Goal: Check status

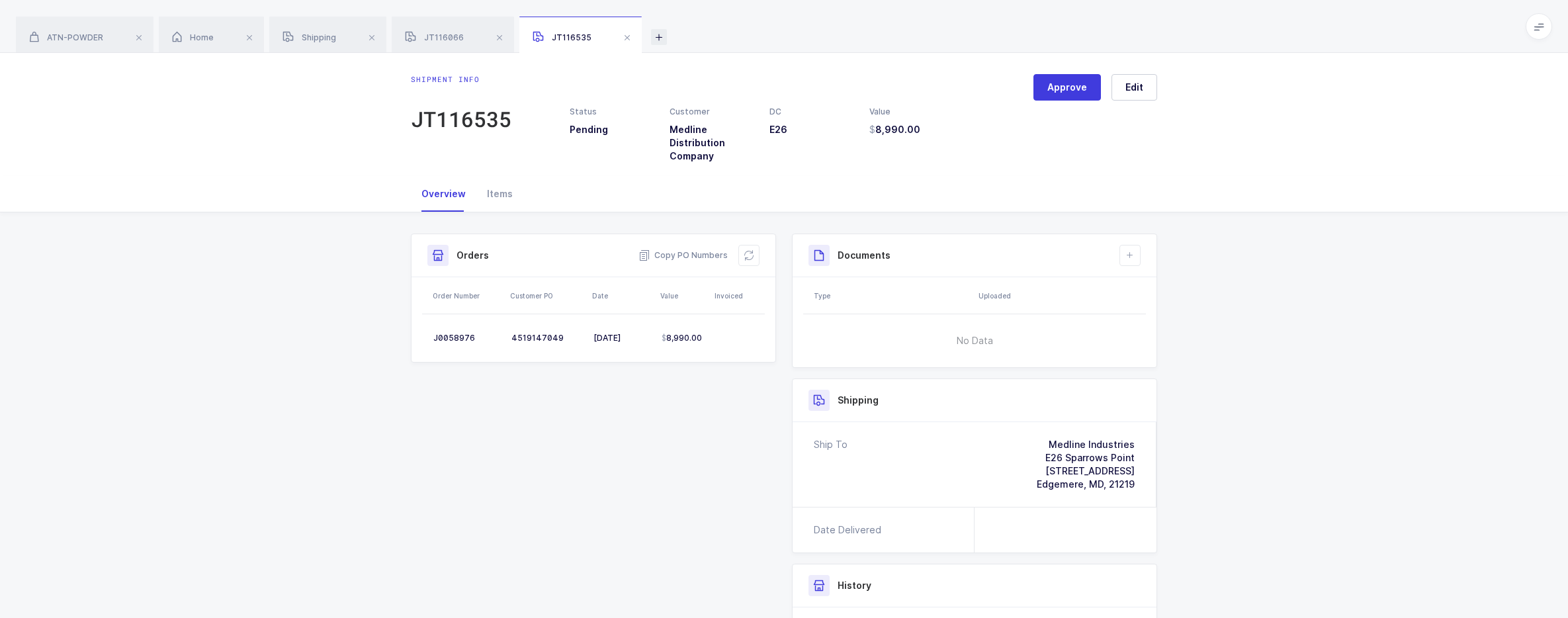
click at [652, 38] on icon at bounding box center [659, 37] width 16 height 16
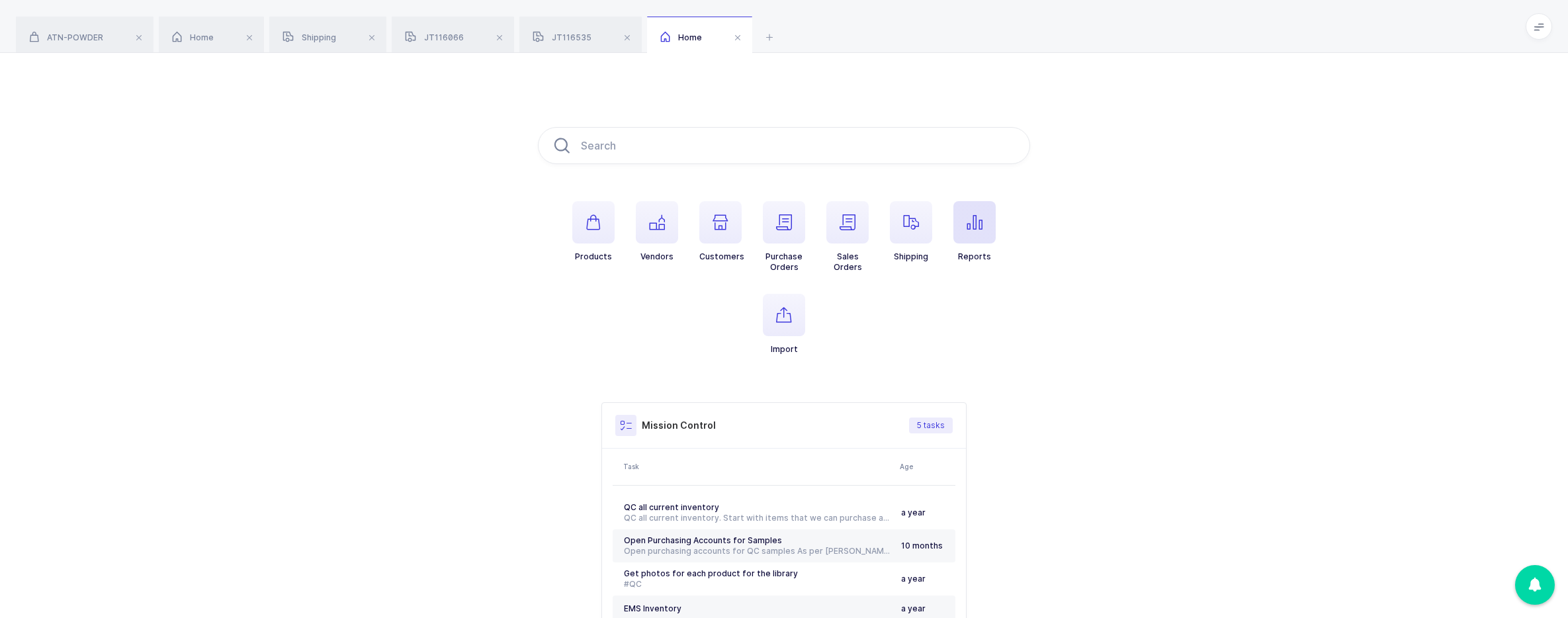
click at [964, 237] on span "button" at bounding box center [975, 222] width 43 height 43
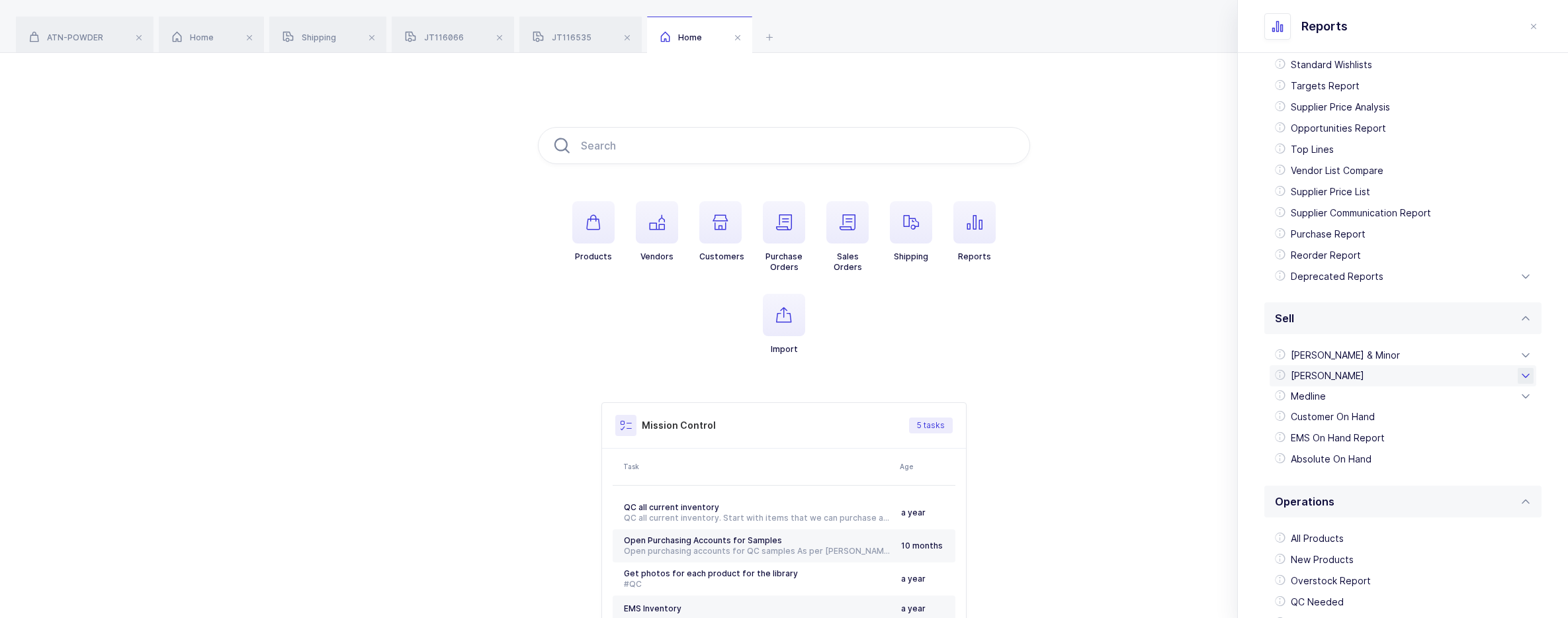
scroll to position [237, 0]
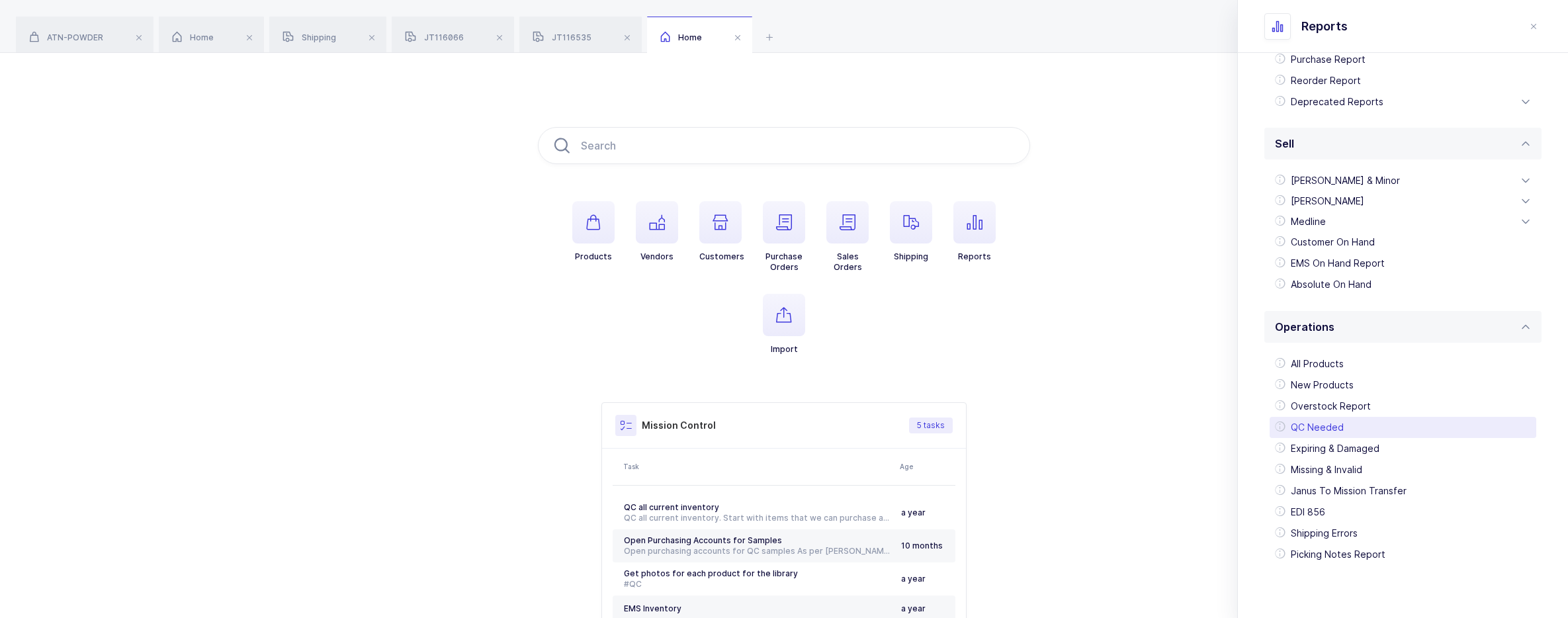
click at [1333, 426] on div "QC Needed" at bounding box center [1402, 428] width 267 height 21
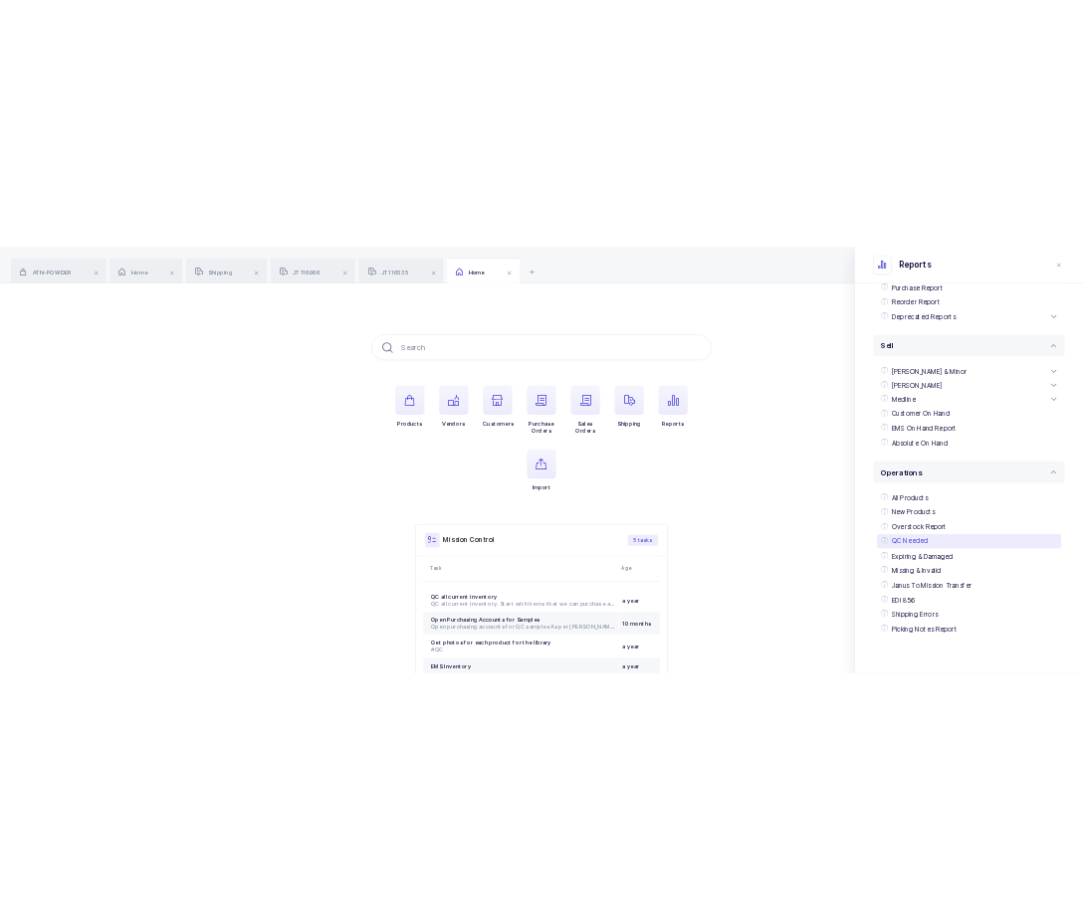
scroll to position [0, 0]
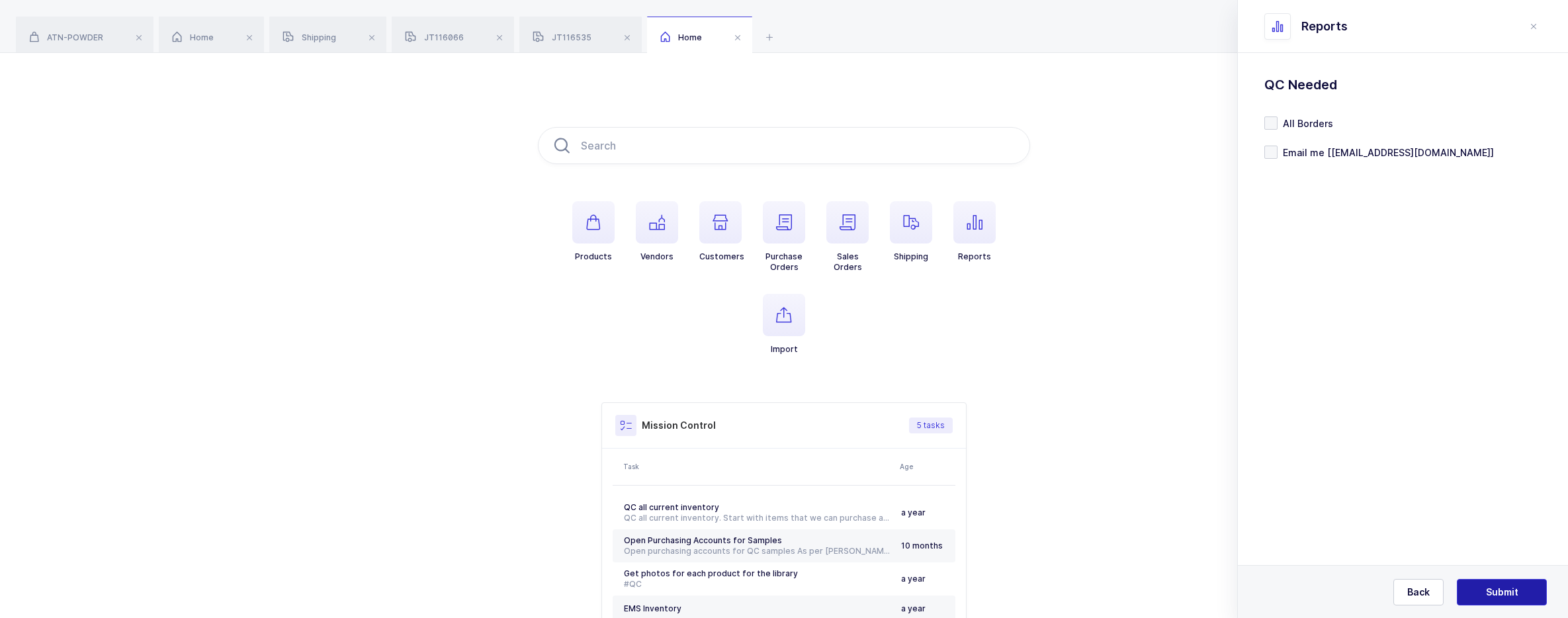
click at [1487, 589] on span "Submit" at bounding box center [1502, 593] width 33 height 13
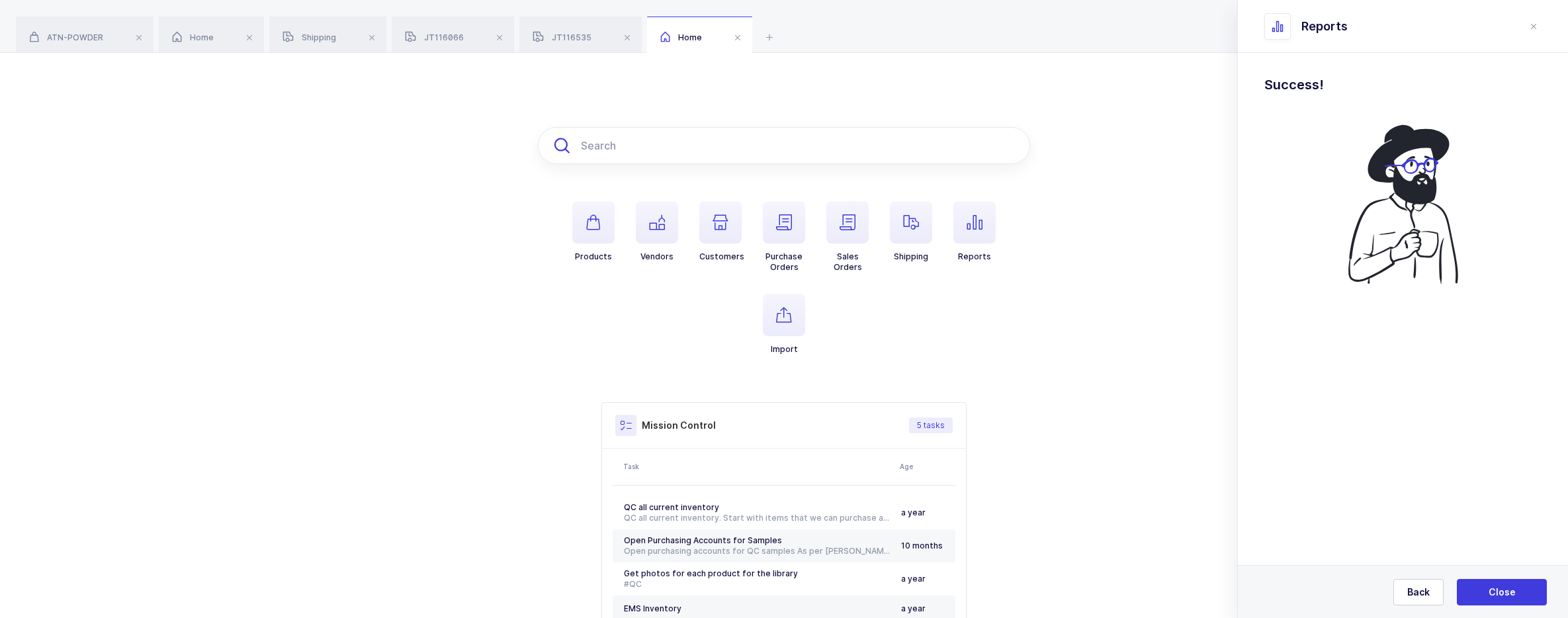
click at [633, 162] on input "text" at bounding box center [784, 146] width 492 height 37
paste input "HYH-52817"
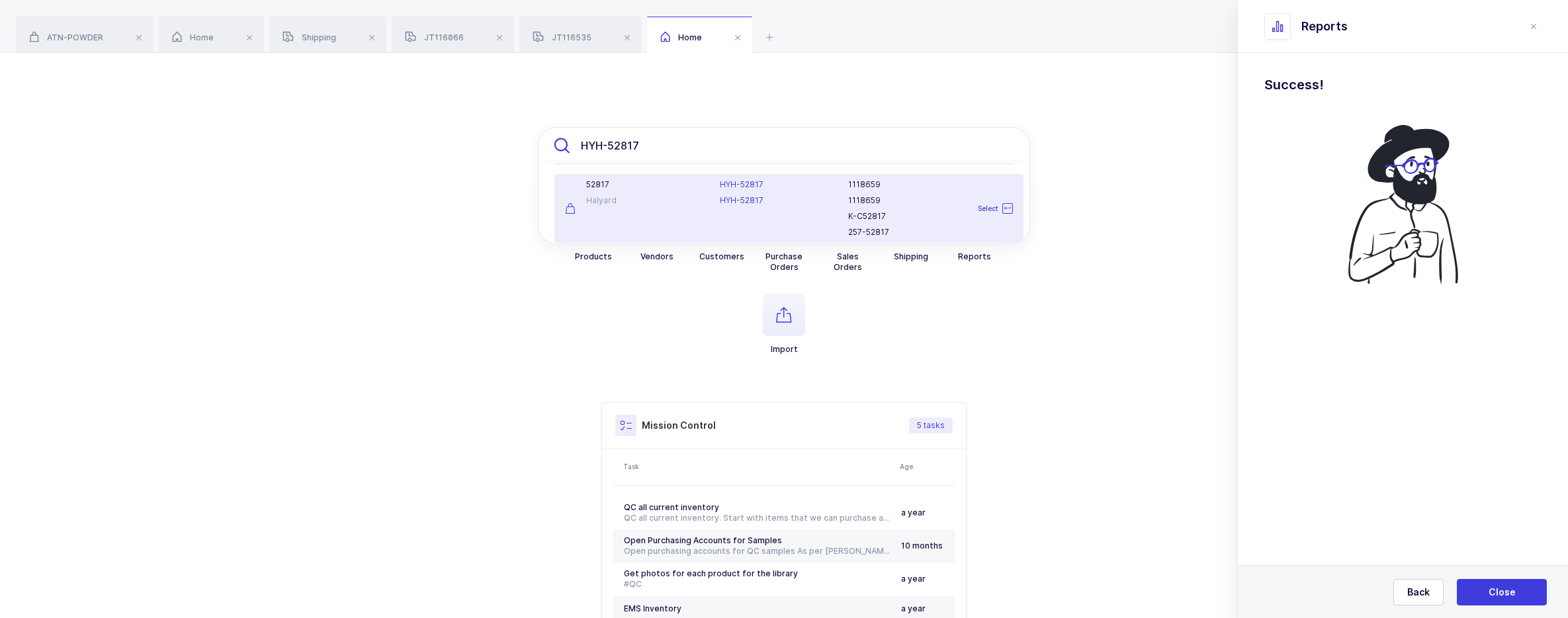
type input "HYH-52817"
click at [682, 200] on div "Halyard" at bounding box center [634, 201] width 139 height 11
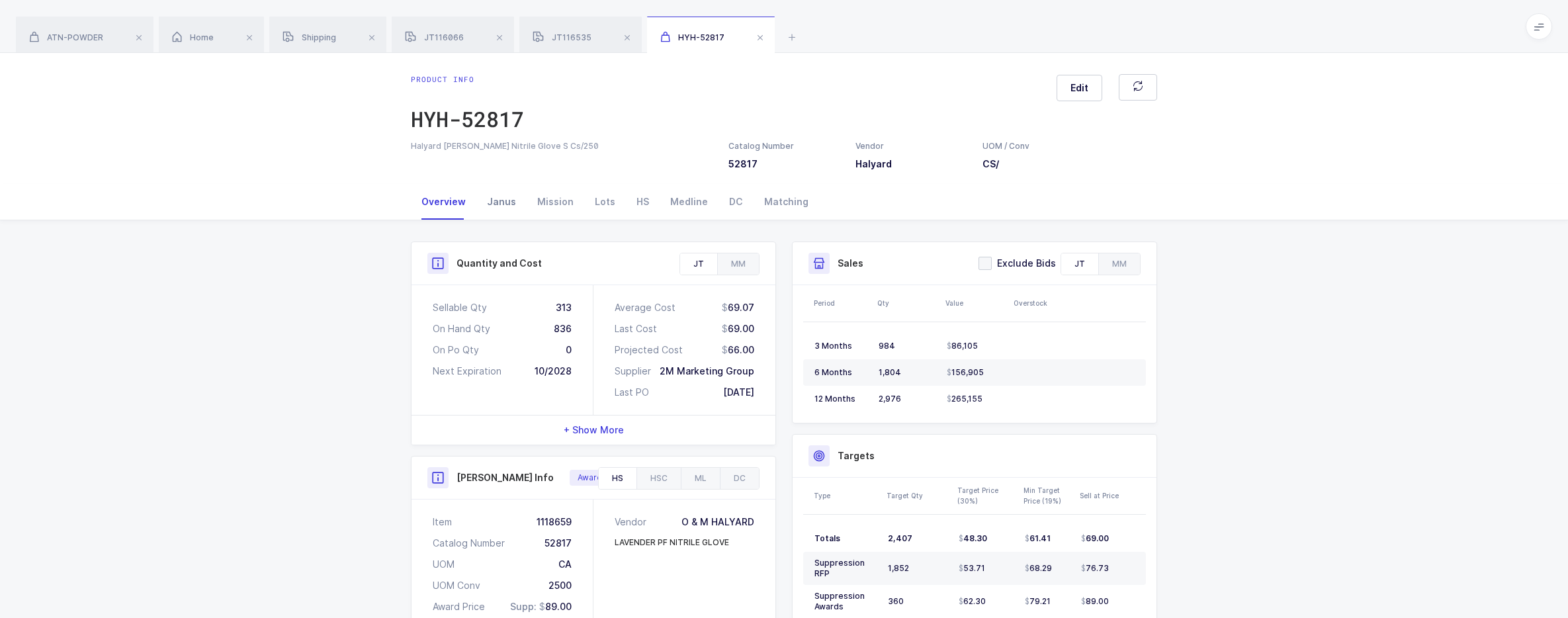
click at [510, 199] on div "Janus" at bounding box center [501, 202] width 51 height 36
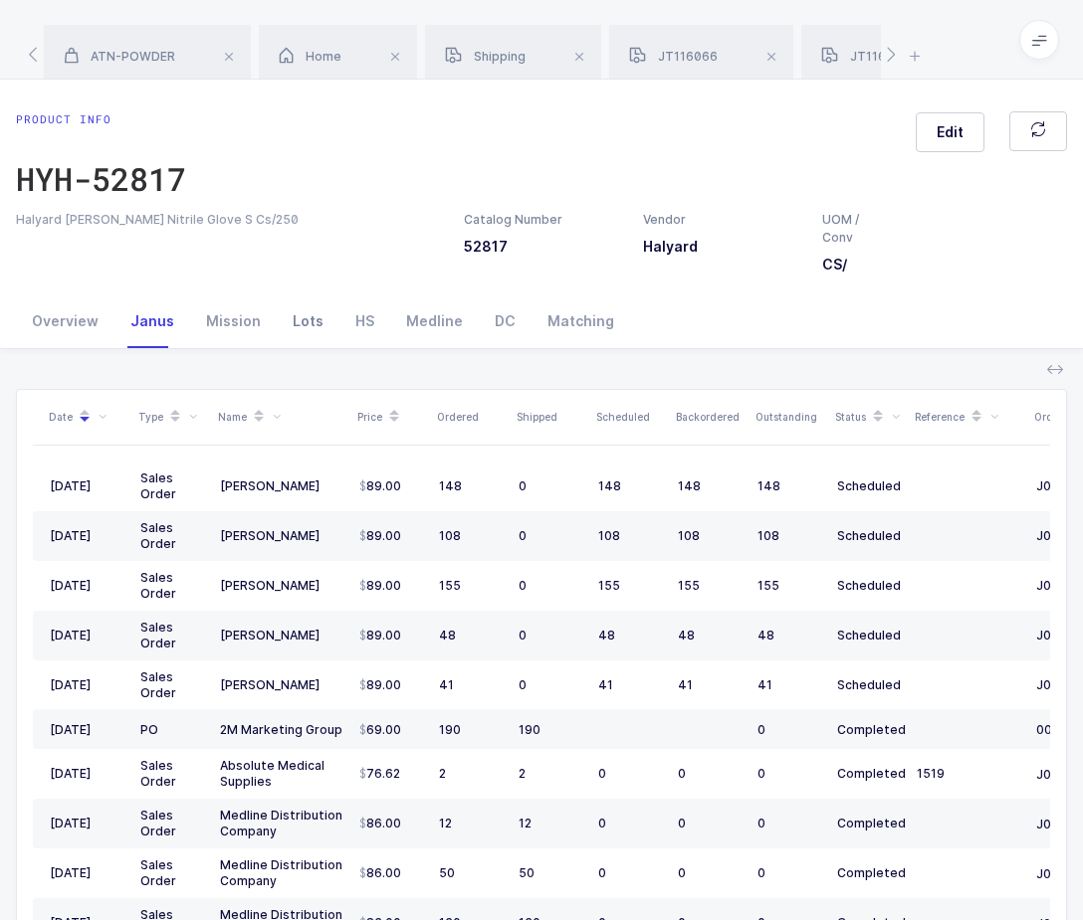
drag, startPoint x: 288, startPoint y: 313, endPoint x: 269, endPoint y: 311, distance: 19.0
click at [288, 313] on div "Lots" at bounding box center [308, 322] width 63 height 54
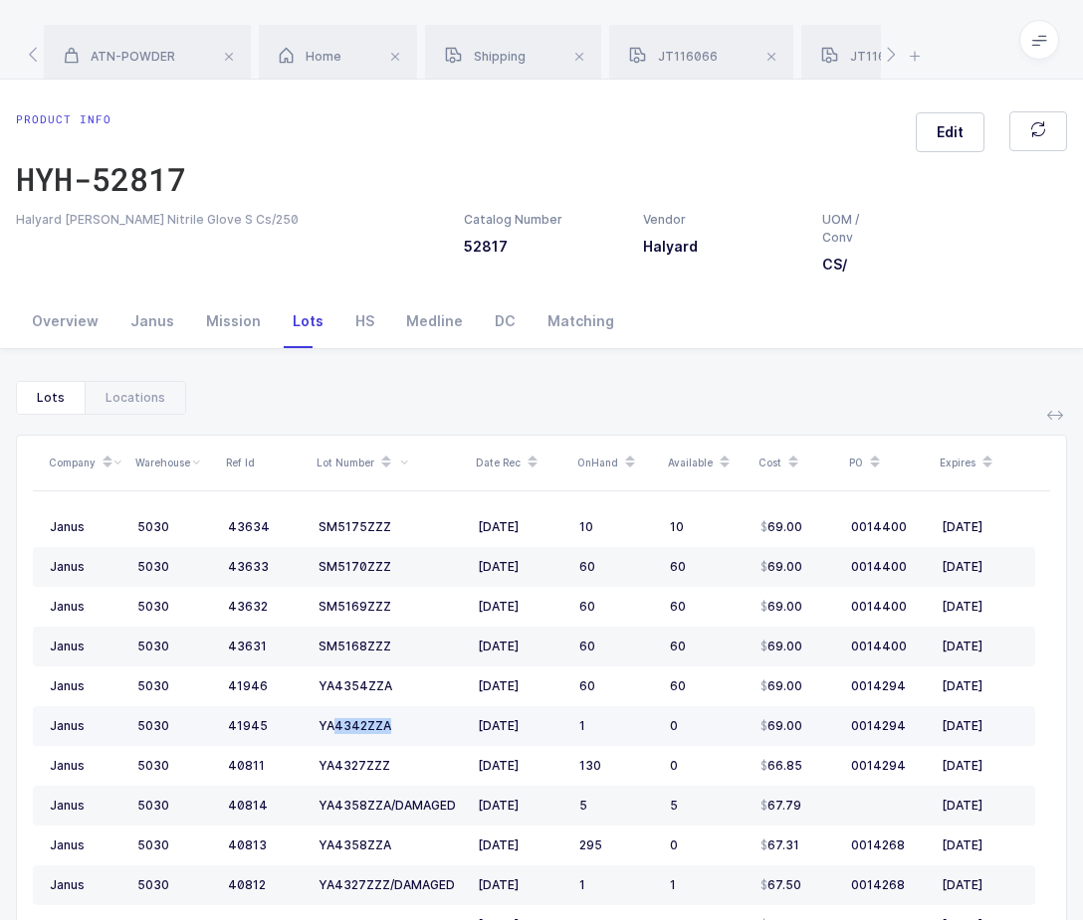
drag, startPoint x: 398, startPoint y: 723, endPoint x: 333, endPoint y: 739, distance: 66.6
click at [333, 739] on td "YA4342ZZA" at bounding box center [389, 726] width 159 height 40
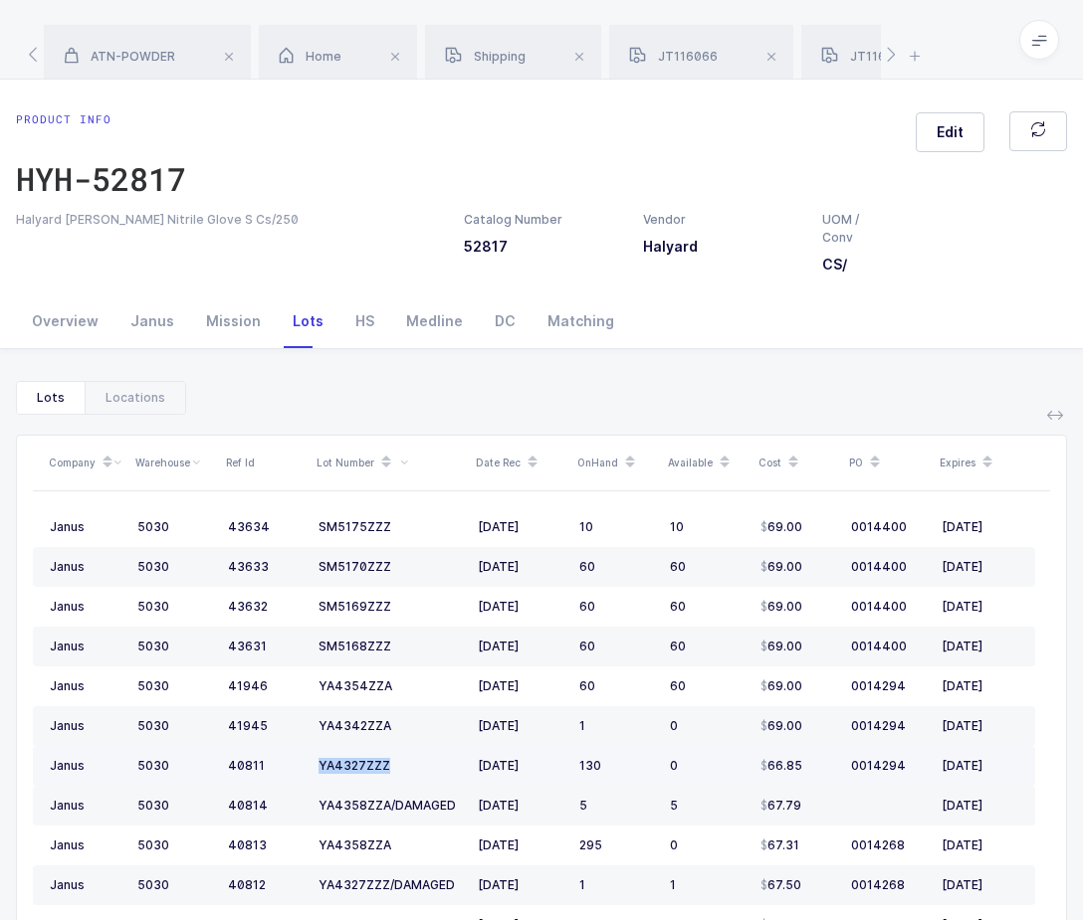
drag, startPoint x: 333, startPoint y: 739, endPoint x: 320, endPoint y: 773, distance: 36.2
click at [320, 773] on div "YA4327ZZZ" at bounding box center [389, 766] width 143 height 16
copy span "YA4327ZZZ"
